Goal: Navigation & Orientation: Find specific page/section

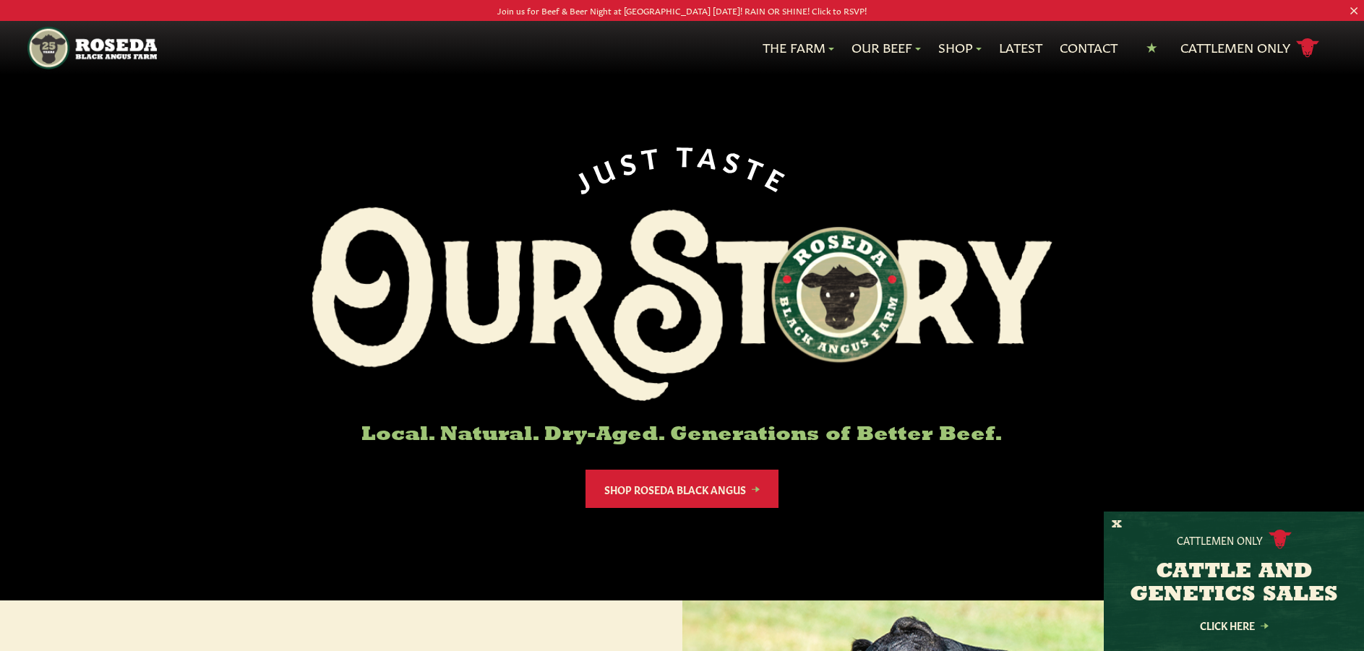
drag, startPoint x: 1119, startPoint y: 525, endPoint x: 1057, endPoint y: 507, distance: 65.2
click at [1119, 525] on button "X" at bounding box center [1116, 524] width 10 height 15
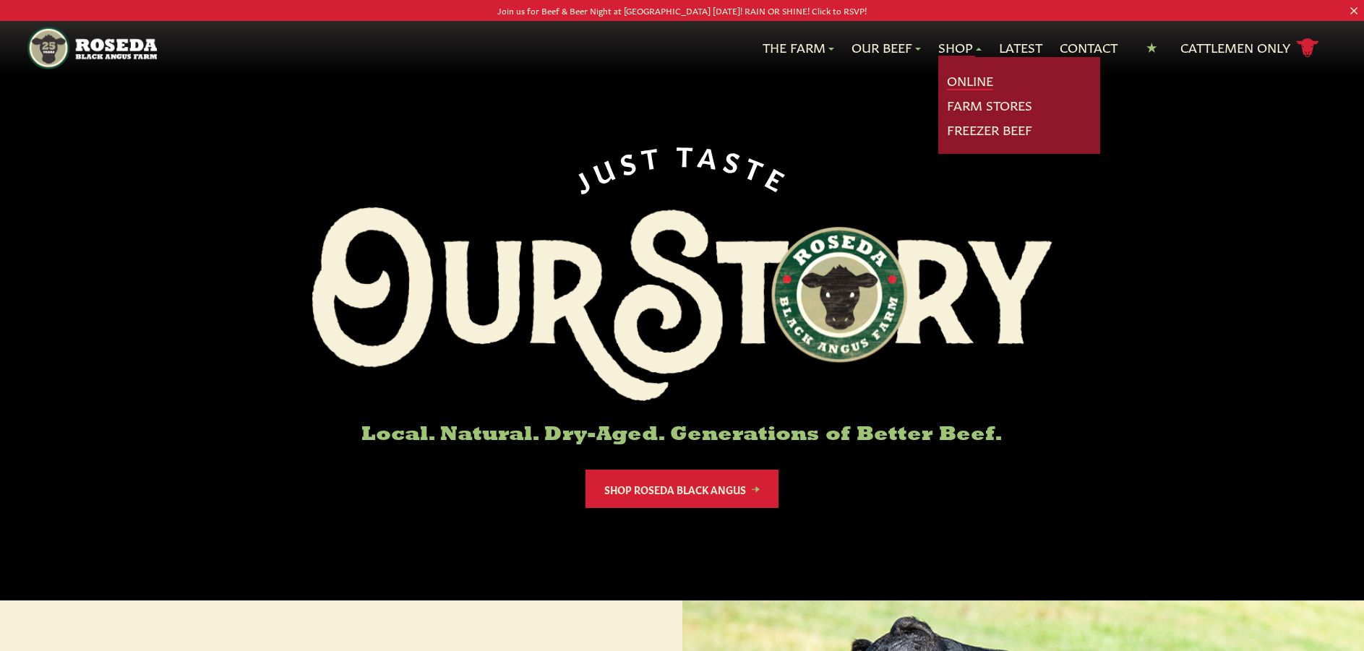
click at [966, 82] on link "Online" at bounding box center [970, 81] width 46 height 19
click at [971, 106] on link "Farm Stores" at bounding box center [989, 105] width 85 height 19
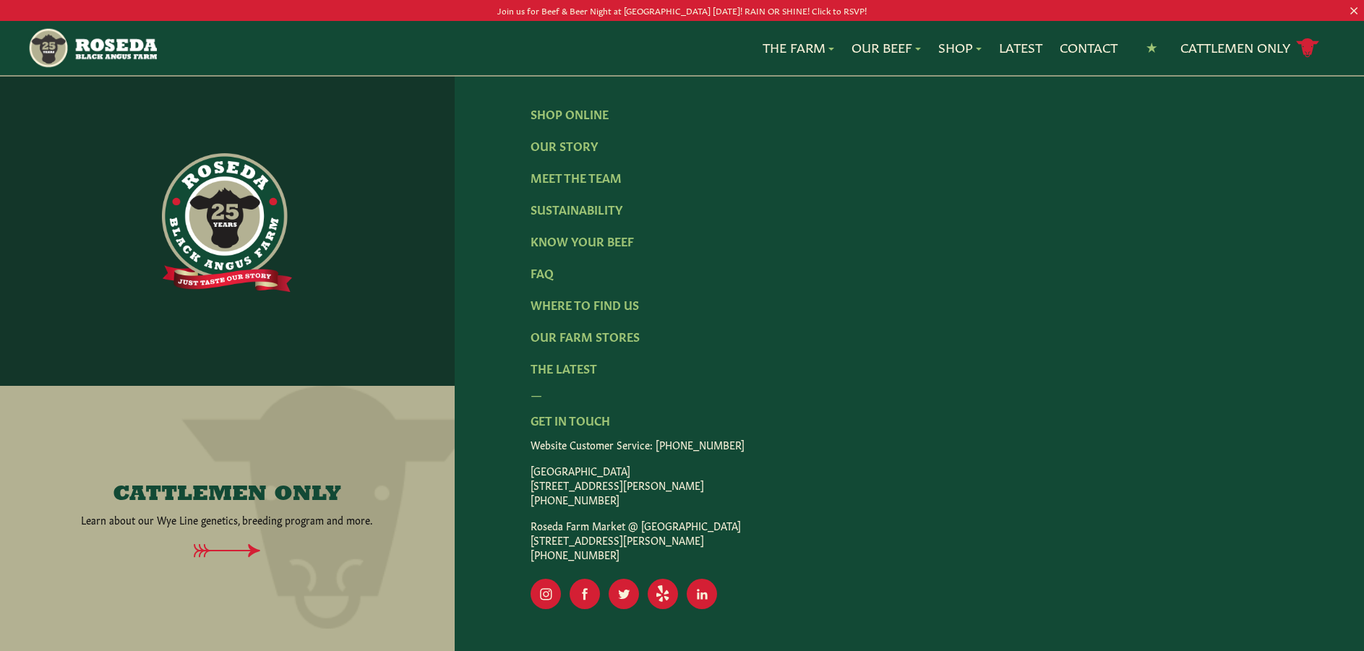
scroll to position [2385, 0]
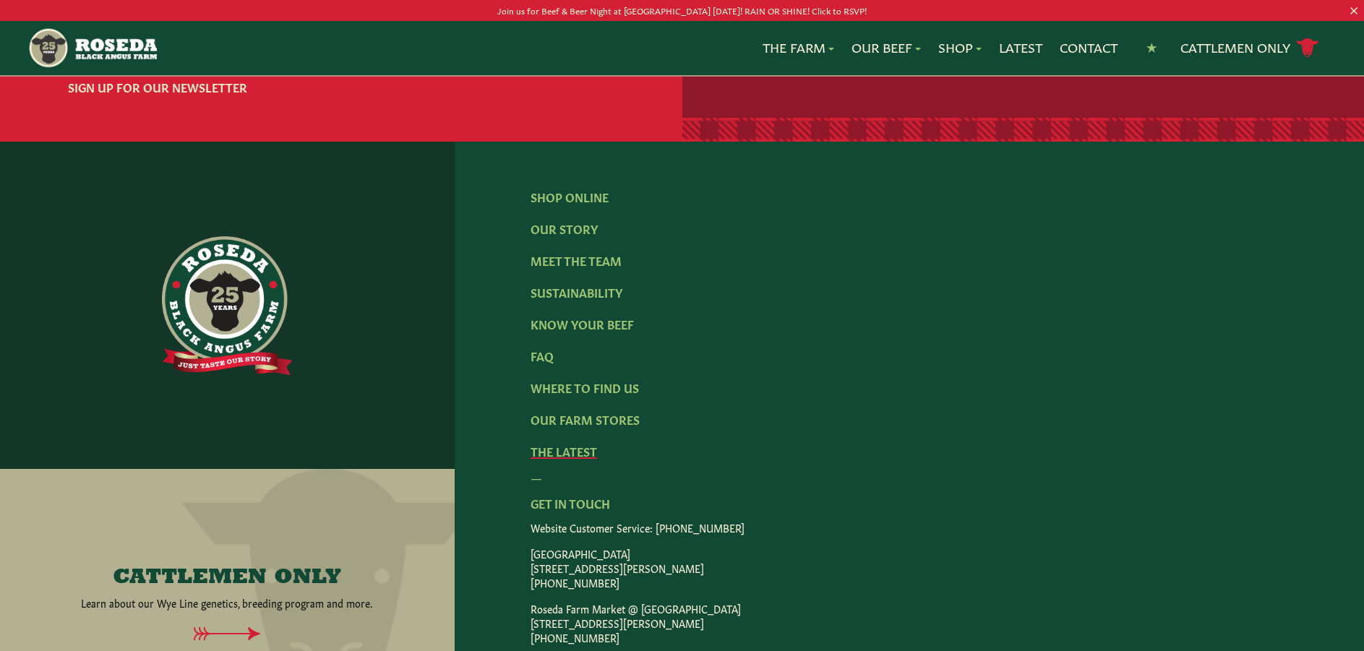
click at [562, 459] on link "The Latest" at bounding box center [563, 451] width 66 height 16
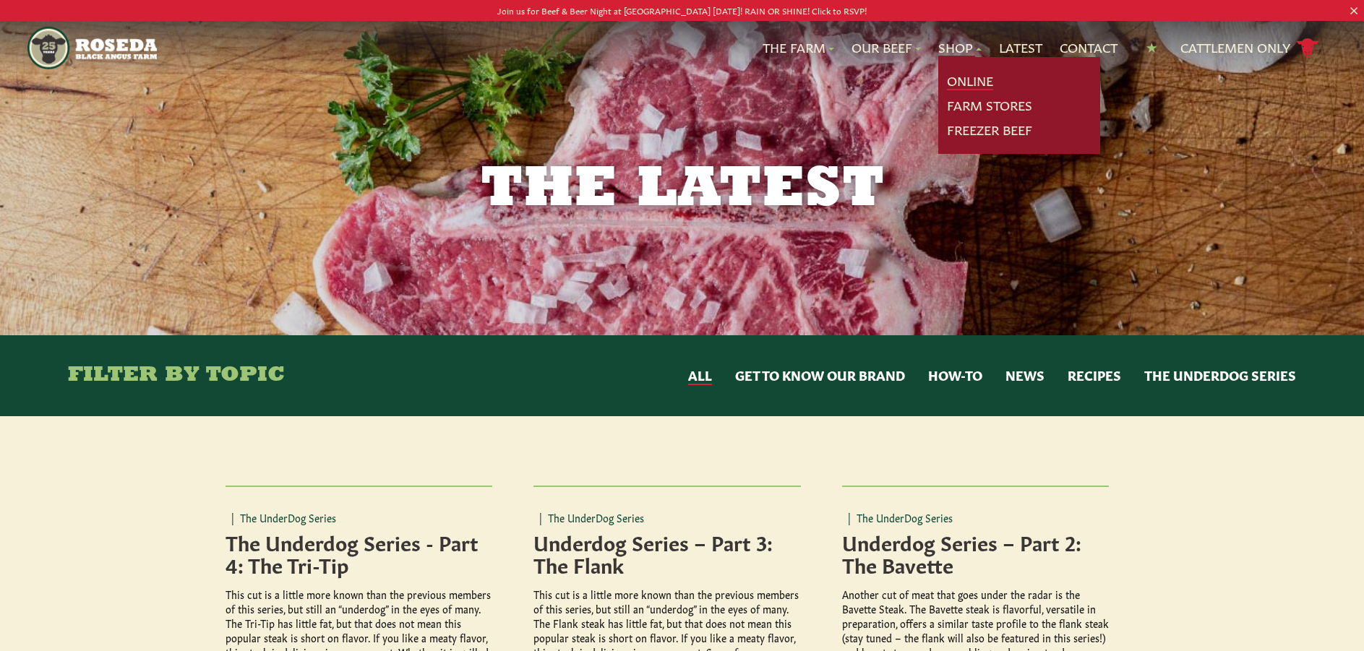
click at [962, 76] on link "Online" at bounding box center [970, 81] width 46 height 19
